Goal: Task Accomplishment & Management: Complete application form

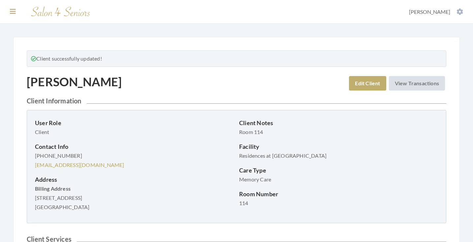
click at [15, 11] on icon at bounding box center [13, 11] width 6 height 7
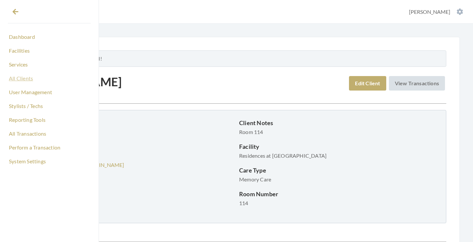
click at [23, 79] on link "All Clients" at bounding box center [49, 78] width 83 height 11
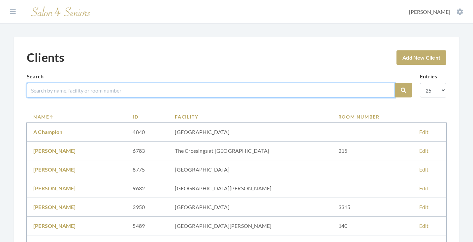
click at [127, 90] on input "search" at bounding box center [211, 90] width 368 height 15
type input "sharon"
click at [403, 90] on button "Search" at bounding box center [403, 90] width 17 height 15
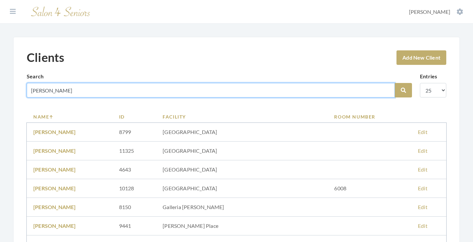
click at [43, 90] on input "sharon" at bounding box center [211, 90] width 368 height 15
type input "brown"
click at [403, 90] on button "Search" at bounding box center [403, 90] width 17 height 15
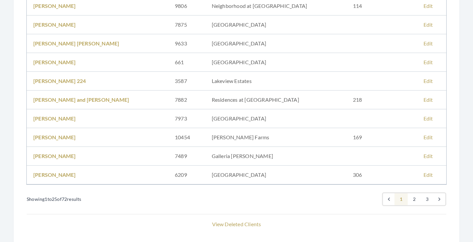
scroll to position [411, 0]
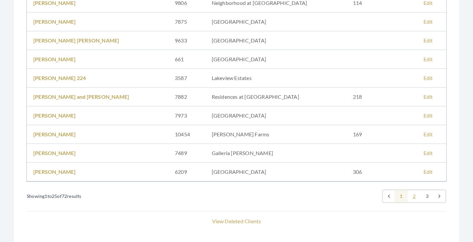
click at [413, 199] on link "2" at bounding box center [414, 197] width 13 height 12
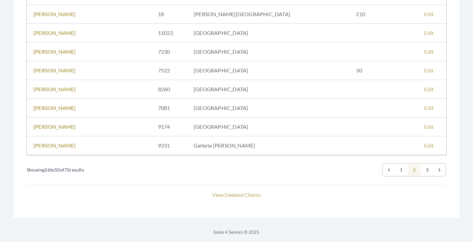
scroll to position [439, 0]
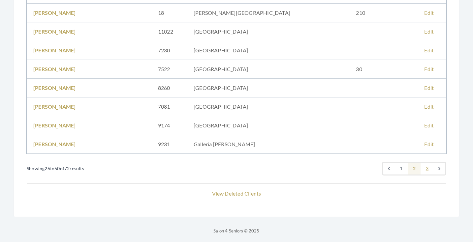
click at [430, 171] on link "3" at bounding box center [426, 169] width 13 height 12
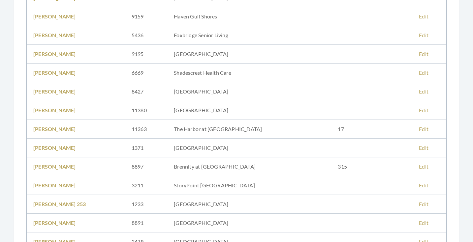
scroll to position [229, 0]
click at [76, 130] on link "SHARON ANNE BROWN" at bounding box center [54, 128] width 43 height 6
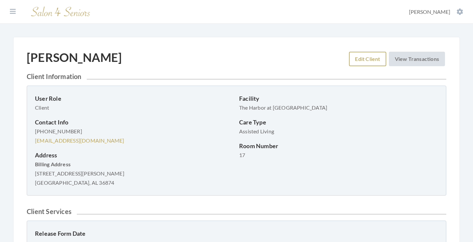
click at [372, 60] on link "Edit Client" at bounding box center [367, 59] width 37 height 15
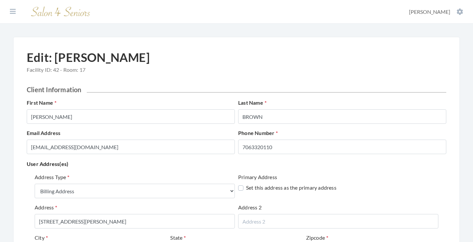
select select "billing"
select select "al"
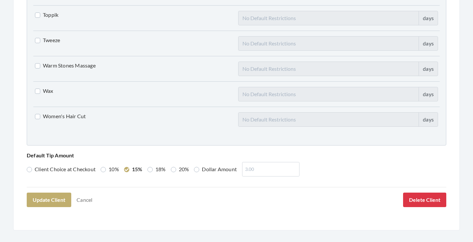
scroll to position [1685, 0]
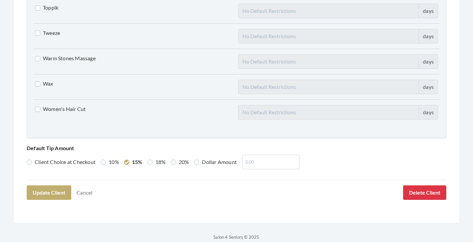
click at [79, 108] on label "Women's Hair Cut" at bounding box center [60, 109] width 51 height 8
checkbox input "true"
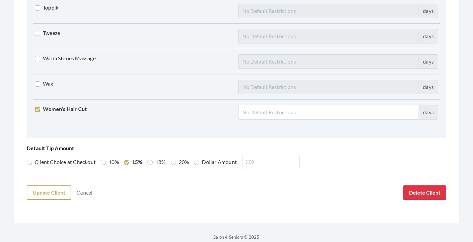
click at [60, 191] on button "Update Client" at bounding box center [49, 193] width 45 height 15
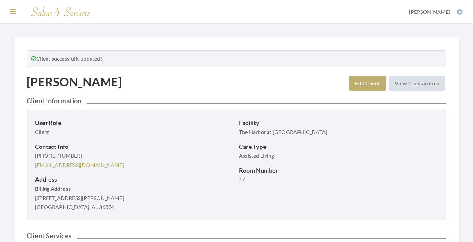
click at [12, 14] on icon at bounding box center [13, 11] width 6 height 7
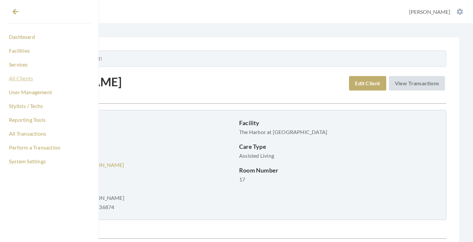
click at [24, 78] on link "All Clients" at bounding box center [49, 78] width 83 height 11
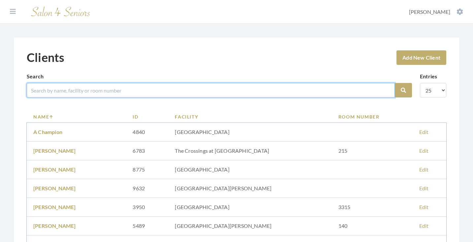
click at [129, 90] on input "search" at bounding box center [211, 90] width 368 height 15
type input "[PERSON_NAME]"
click at [403, 90] on button "Search" at bounding box center [403, 90] width 17 height 15
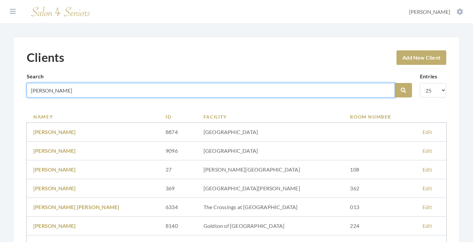
click at [36, 92] on input "[PERSON_NAME]" at bounding box center [211, 90] width 368 height 15
type input "[PERSON_NAME]"
click at [403, 90] on button "Search" at bounding box center [403, 90] width 17 height 15
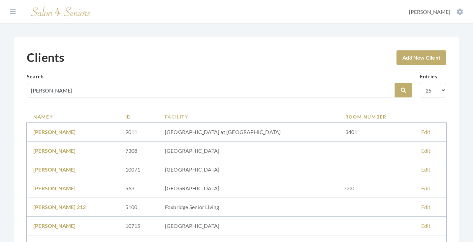
click at [207, 119] on link "Facility" at bounding box center [248, 116] width 167 height 7
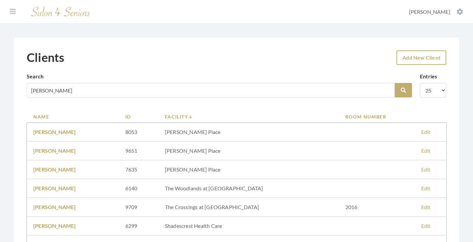
click at [431, 58] on link "Add New Client" at bounding box center [421, 57] width 50 height 15
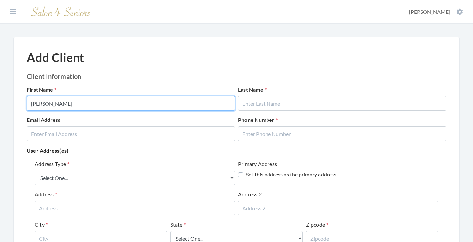
type input "[PERSON_NAME]"
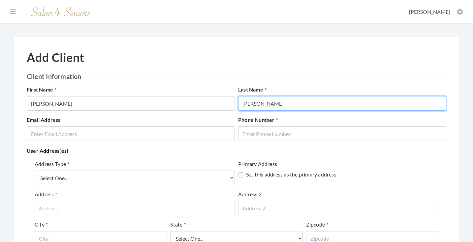
type input "CLARK"
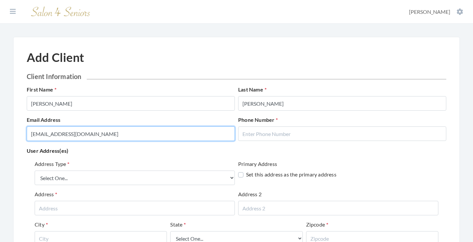
type input "[EMAIL_ADDRESS][DOMAIN_NAME]"
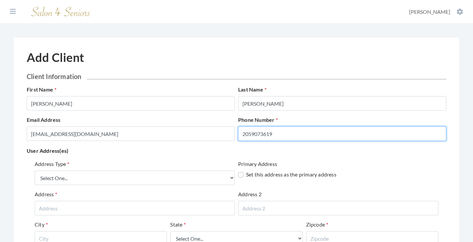
type input "2059073619"
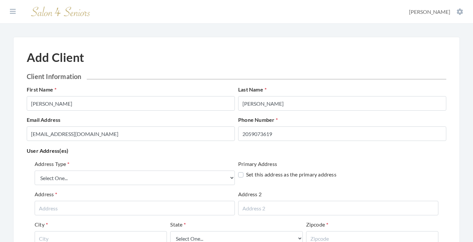
click at [183, 154] on p "User Address(es)" at bounding box center [236, 150] width 419 height 9
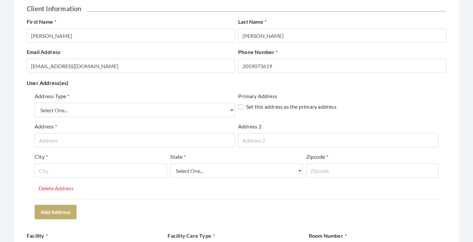
scroll to position [69, 0]
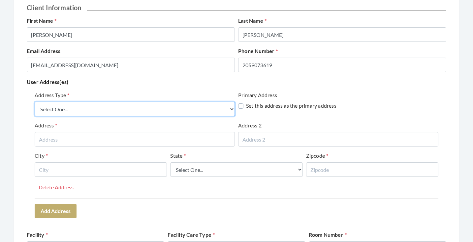
select select "billing"
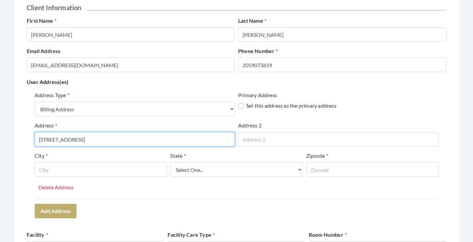
type input "917 N MARTLINWOOD DRIVE"
drag, startPoint x: 120, startPoint y: 142, endPoint x: 33, endPoint y: 140, distance: 87.1
click at [33, 140] on div "Address Type Select One... Office Address Home Address Billing Address Primary …" at bounding box center [236, 155] width 419 height 132
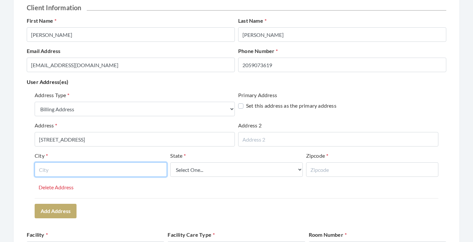
click at [128, 167] on input "text" at bounding box center [101, 170] width 132 height 15
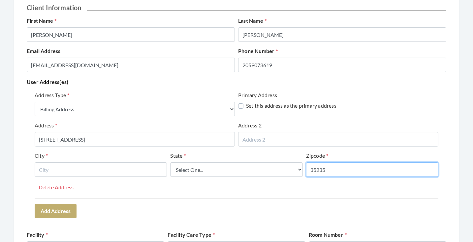
type input "35235"
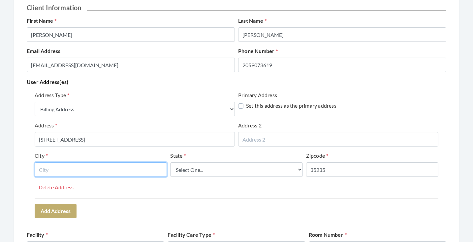
click at [162, 166] on input "text" at bounding box center [101, 170] width 132 height 15
type input "BIRMINGHAM"
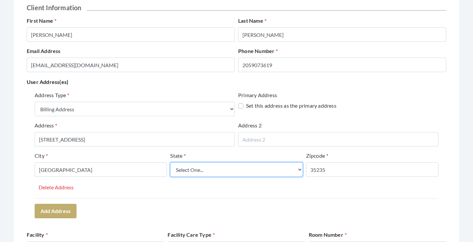
select select "al"
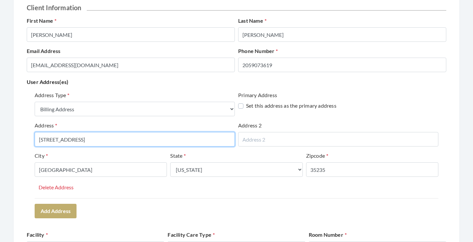
click at [71, 142] on input "917 N MARTLINWOOD DRIVE" at bounding box center [135, 139] width 200 height 15
click at [146, 141] on input "[STREET_ADDRESS]" at bounding box center [135, 139] width 200 height 15
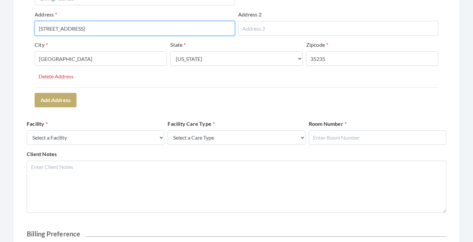
scroll to position [183, 0]
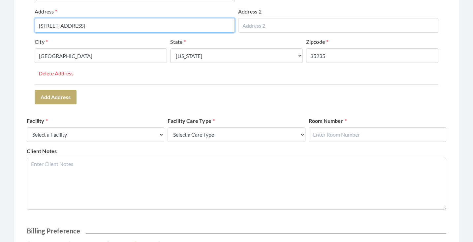
type input "[STREET_ADDRESS]"
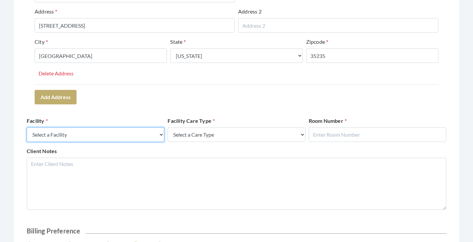
select select "58"
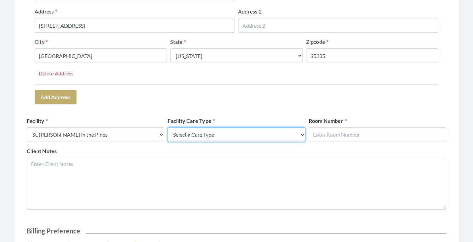
select select "4"
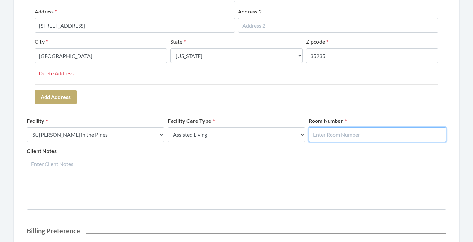
click at [334, 136] on input "text" at bounding box center [378, 135] width 138 height 15
type input "0"
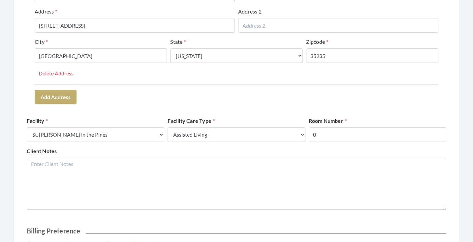
click at [351, 110] on form "Client Information First Name ELSIE Last Name CLARK Email Address CANDACEJBYNUM…" at bounding box center [236, 103] width 419 height 427
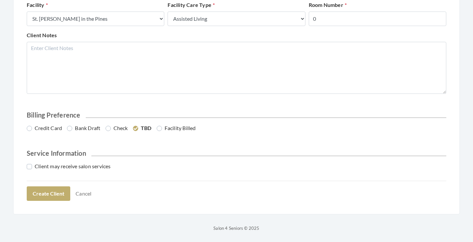
scroll to position [299, 0]
click at [43, 131] on label "Credit Card" at bounding box center [44, 129] width 35 height 8
radio input "true"
click at [55, 167] on label "Client may receive salon services" at bounding box center [69, 167] width 84 height 8
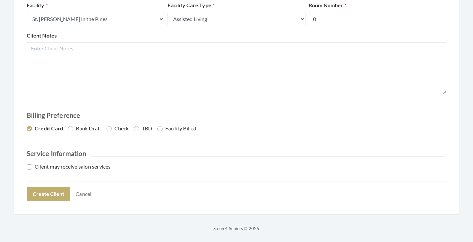
checkbox input "true"
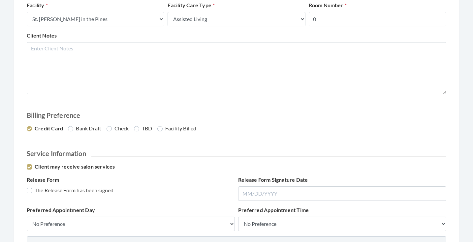
click at [84, 192] on label "The Release Form has been signed" at bounding box center [70, 191] width 87 height 8
checkbox input "true"
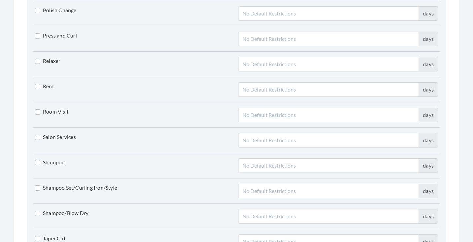
scroll to position [1403, 0]
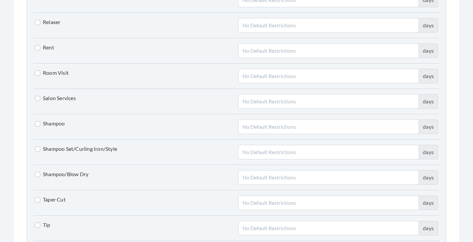
click at [72, 147] on label "Shampoo Set/Curling Iron/Style" at bounding box center [76, 149] width 82 height 8
checkbox input "true"
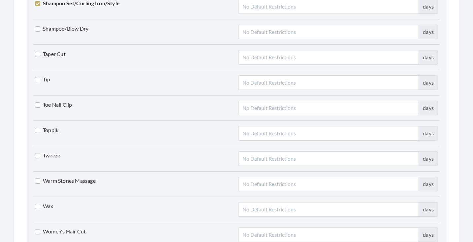
scroll to position [1550, 0]
click at [55, 102] on label "Toe Nail Clip" at bounding box center [53, 104] width 37 height 8
checkbox input "true"
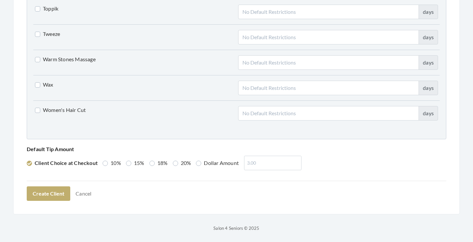
scroll to position [1670, 0]
click at [77, 109] on label "Women's Hair Cut" at bounding box center [60, 111] width 51 height 8
checkbox input "true"
click at [54, 195] on button "Create Client" at bounding box center [49, 194] width 44 height 15
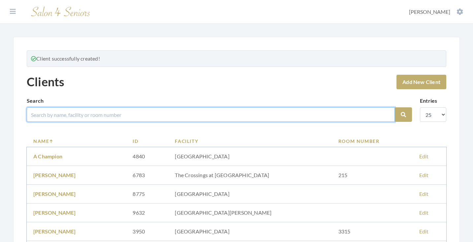
click at [154, 112] on input "search" at bounding box center [211, 115] width 368 height 15
type input "ELSIE"
click at [403, 115] on button "Search" at bounding box center [403, 115] width 17 height 15
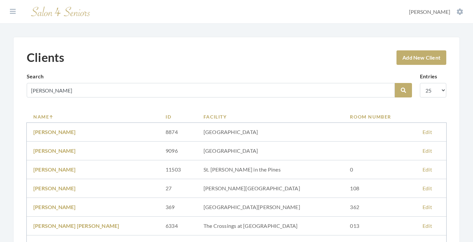
scroll to position [47, 0]
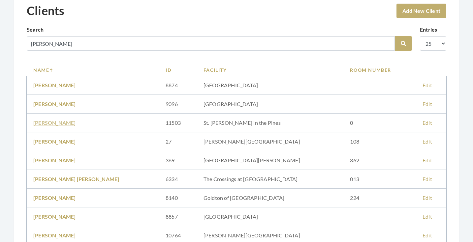
click at [62, 123] on link "ELSIE CLARK" at bounding box center [54, 123] width 43 height 6
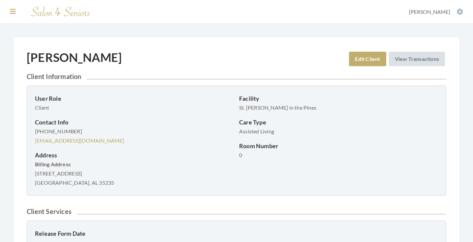
click at [12, 12] on icon at bounding box center [13, 11] width 6 height 7
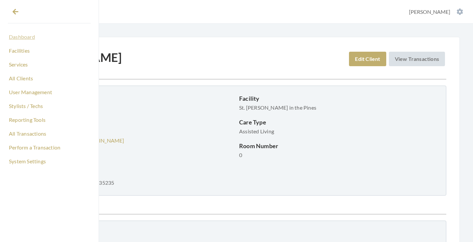
click at [26, 39] on link "Dashboard" at bounding box center [49, 36] width 83 height 11
